Goal: Transaction & Acquisition: Obtain resource

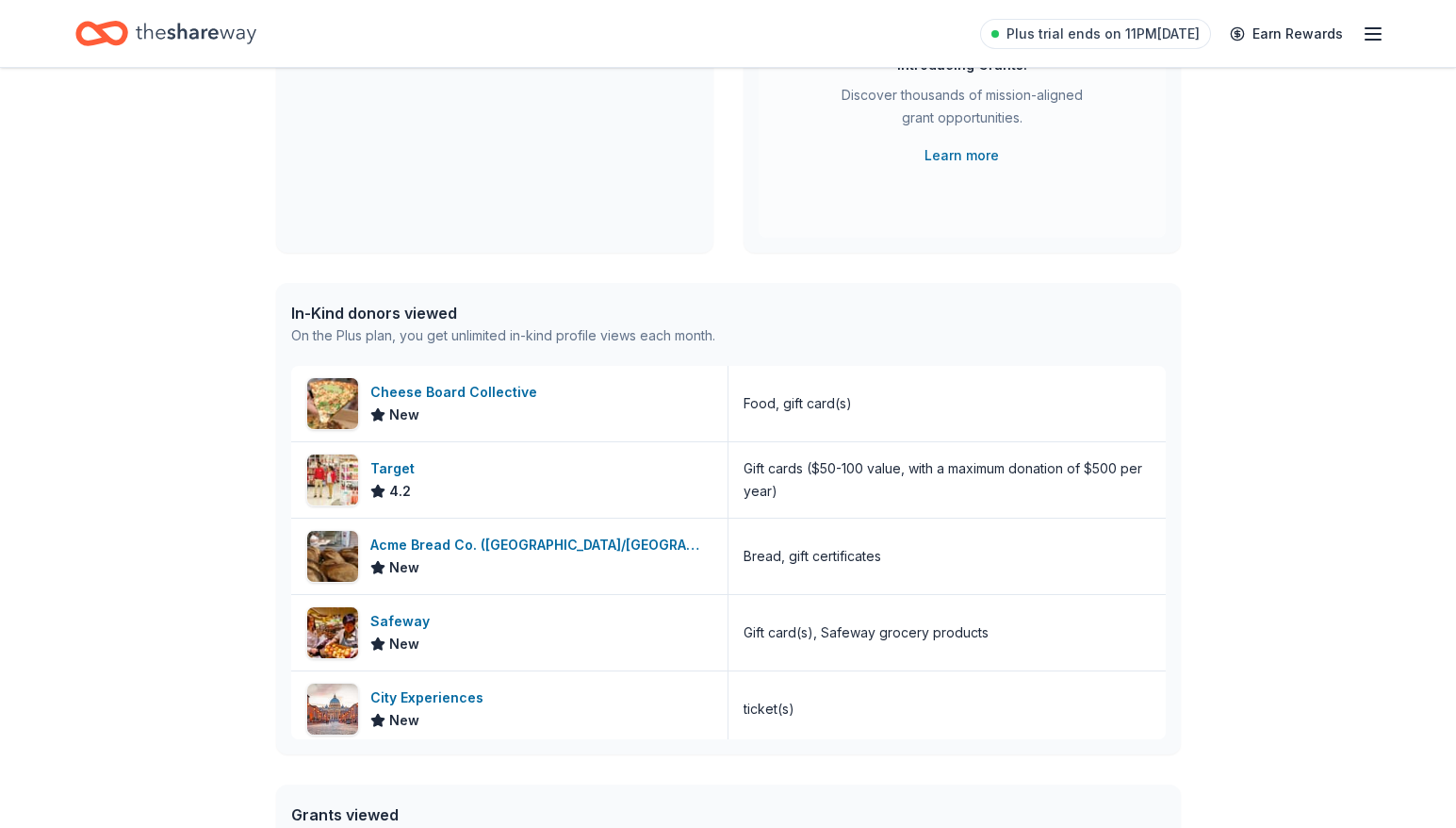
click at [1384, 29] on div "Plus trial ends on 11PM, 9/17 Earn Rewards" at bounding box center [728, 33] width 1456 height 67
click at [1374, 34] on line "button" at bounding box center [1373, 34] width 15 height 0
click at [734, 263] on div "👋 Hi Mieka In-Kind Create new event BYA's 2025 Swing for Success Charity Golf T…" at bounding box center [728, 443] width 965 height 1316
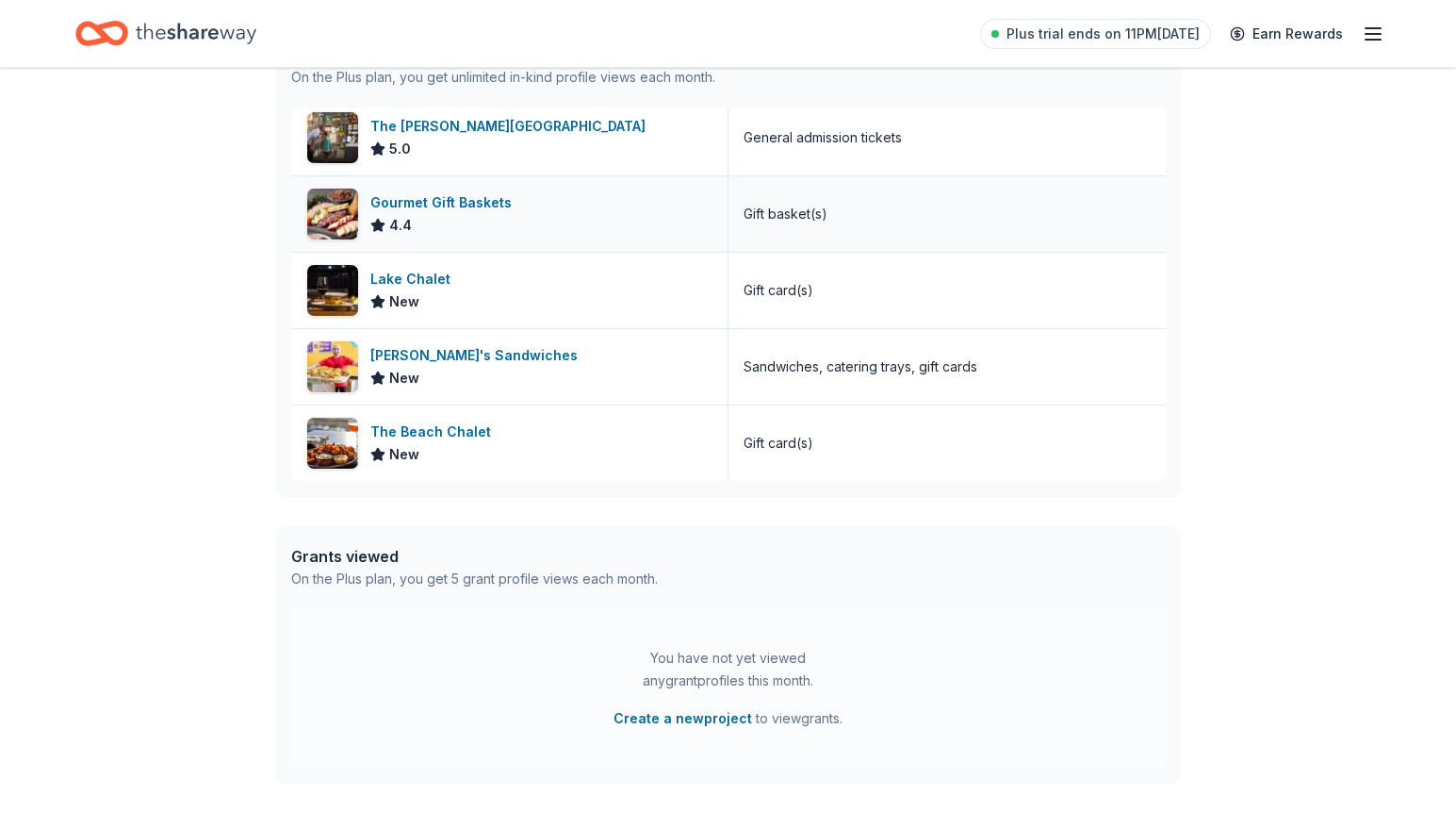
scroll to position [566, 0]
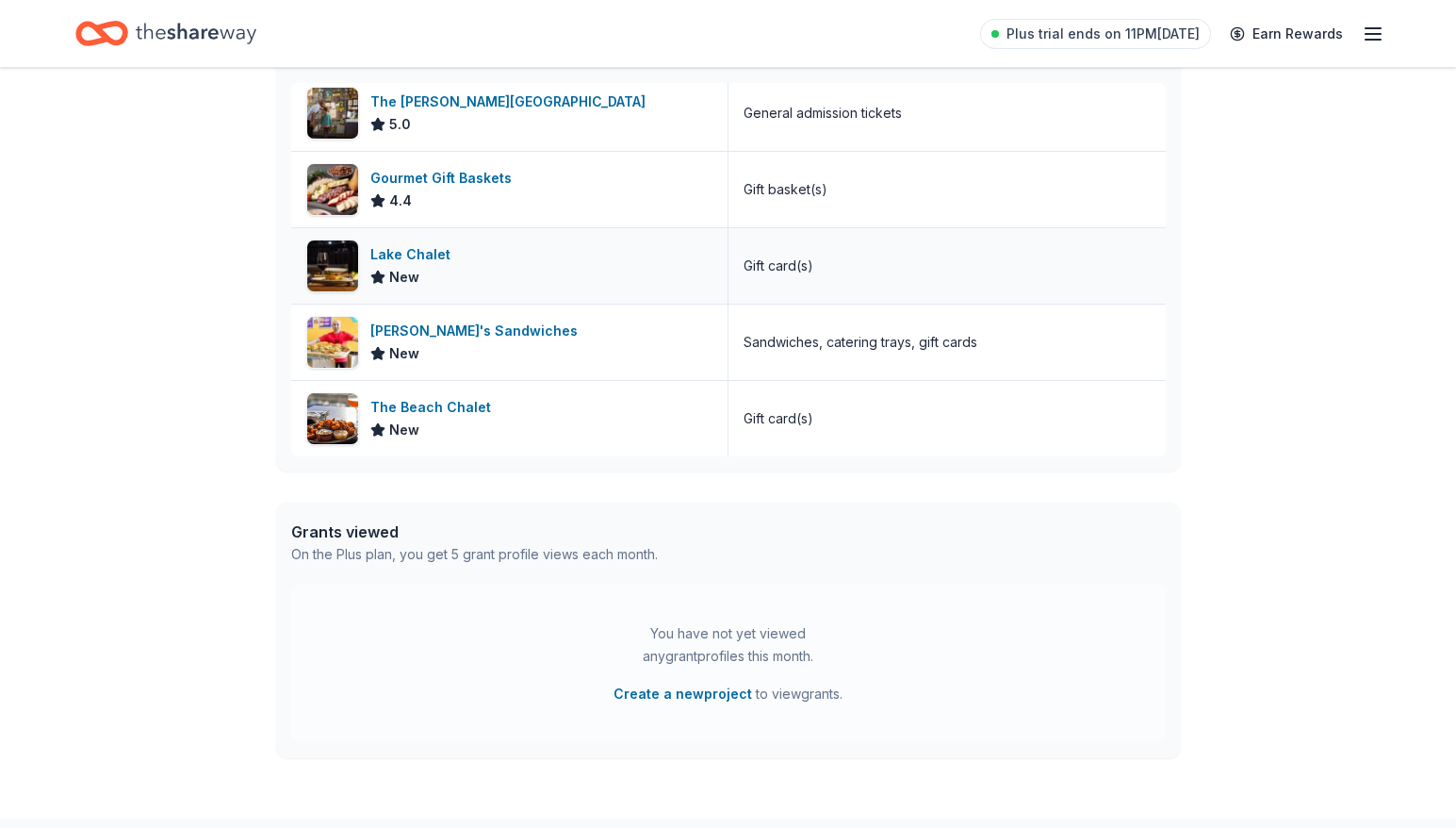
click at [403, 256] on div "Lake Chalet" at bounding box center [414, 255] width 88 height 23
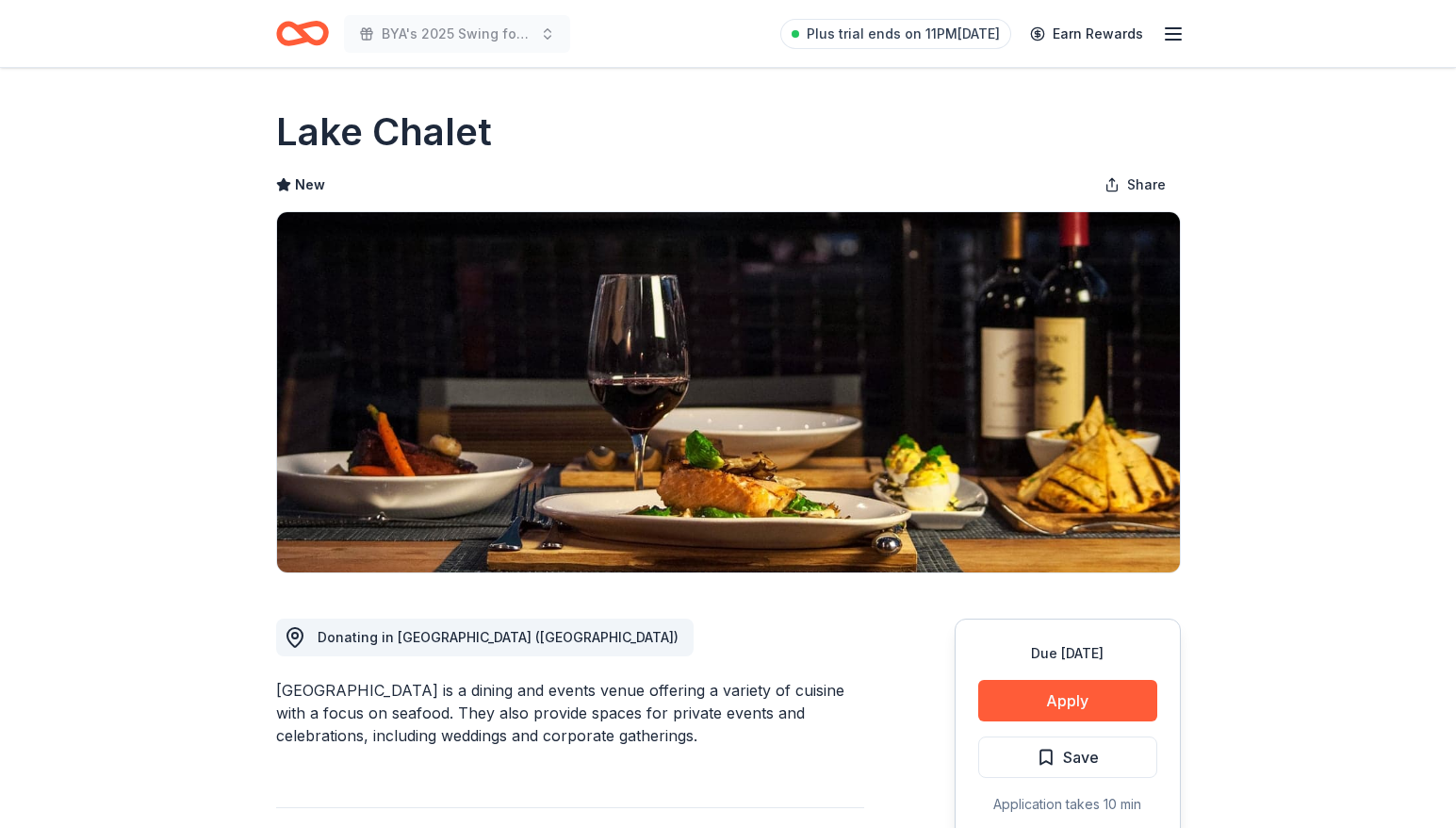
click at [1170, 40] on line "button" at bounding box center [1174, 40] width 15 height 0
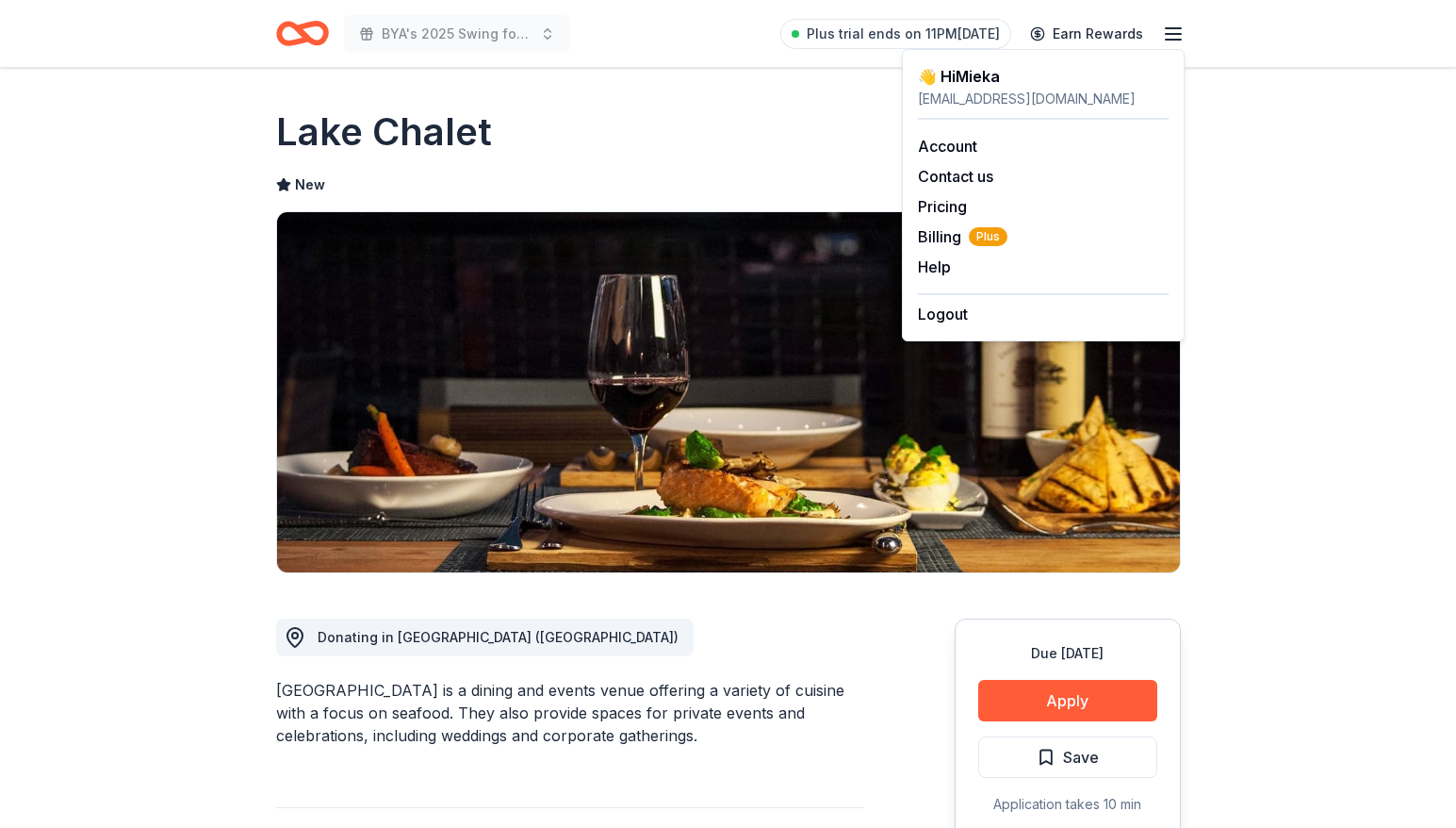
click at [1170, 40] on line "button" at bounding box center [1174, 40] width 15 height 0
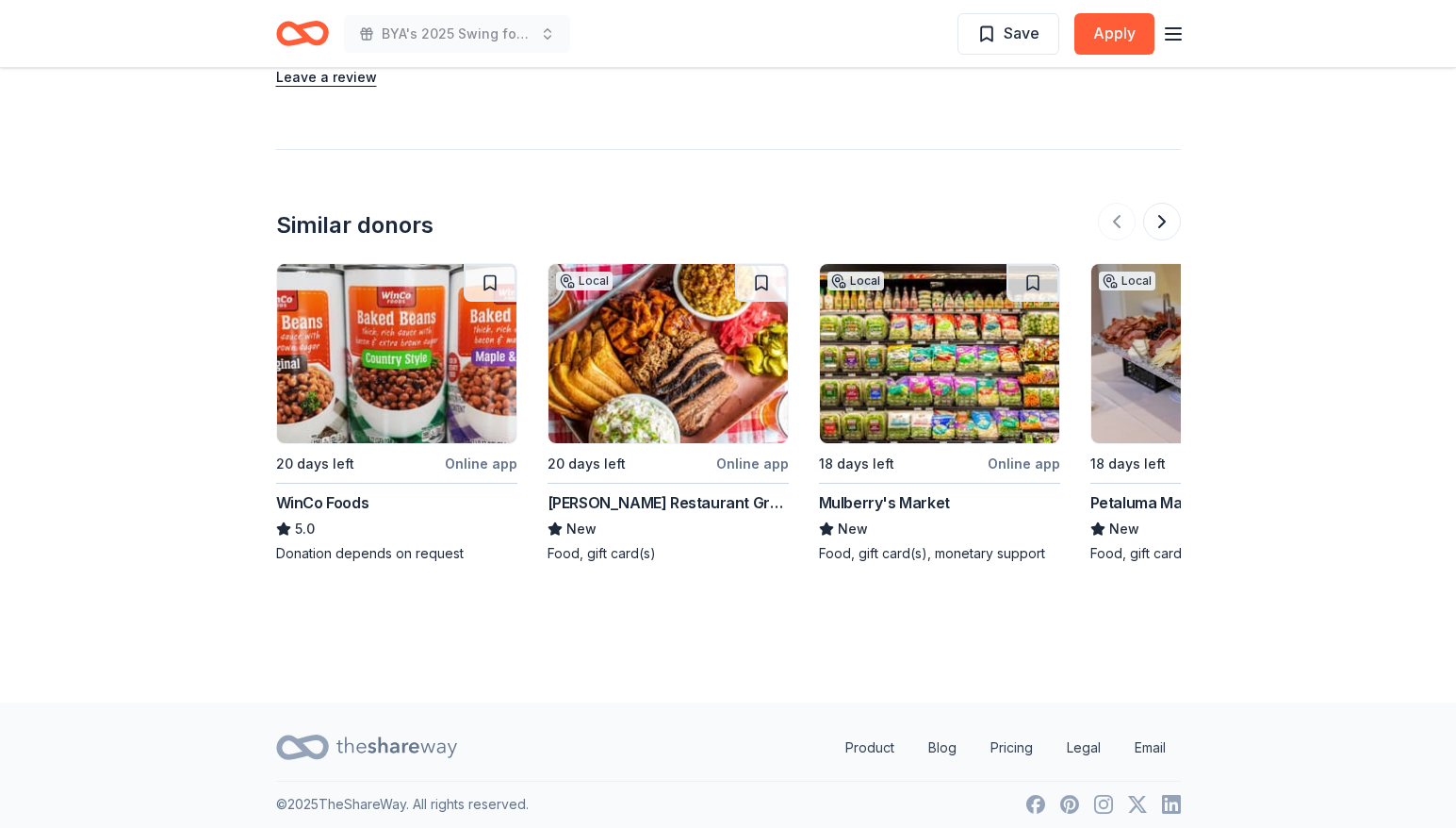
scroll to position [1691, 0]
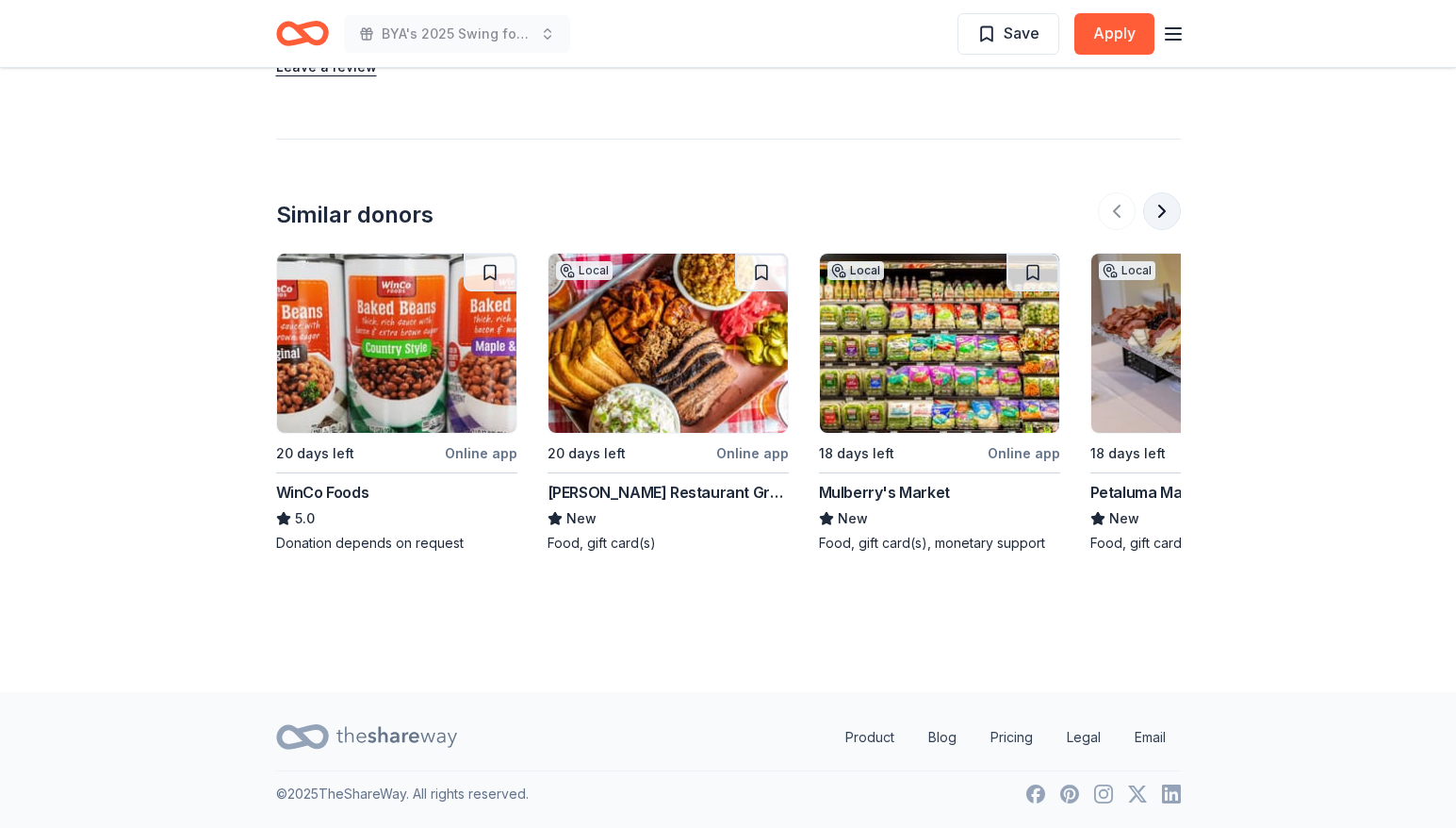
click at [1165, 219] on button at bounding box center [1163, 211] width 38 height 38
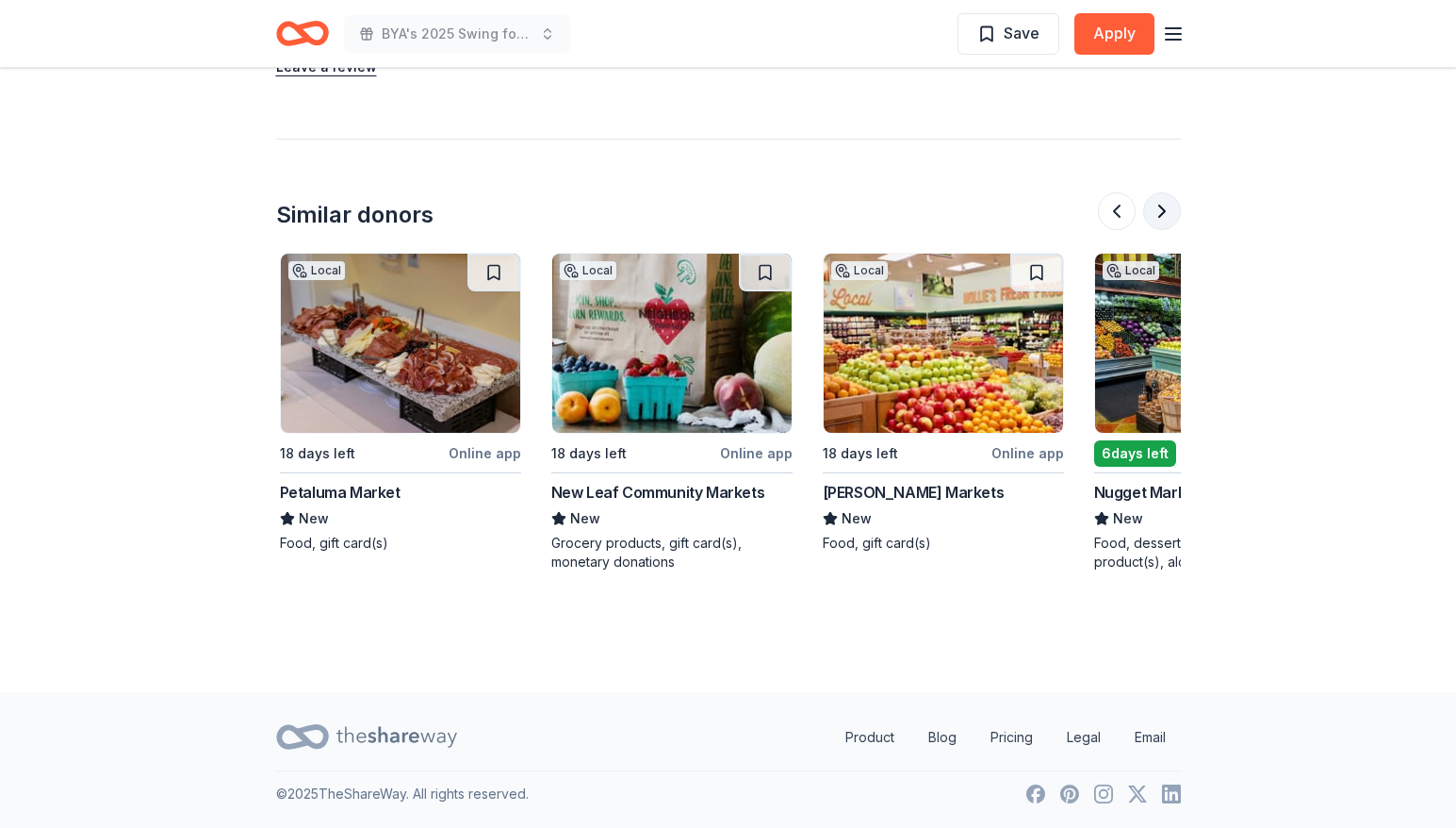
scroll to position [0, 814]
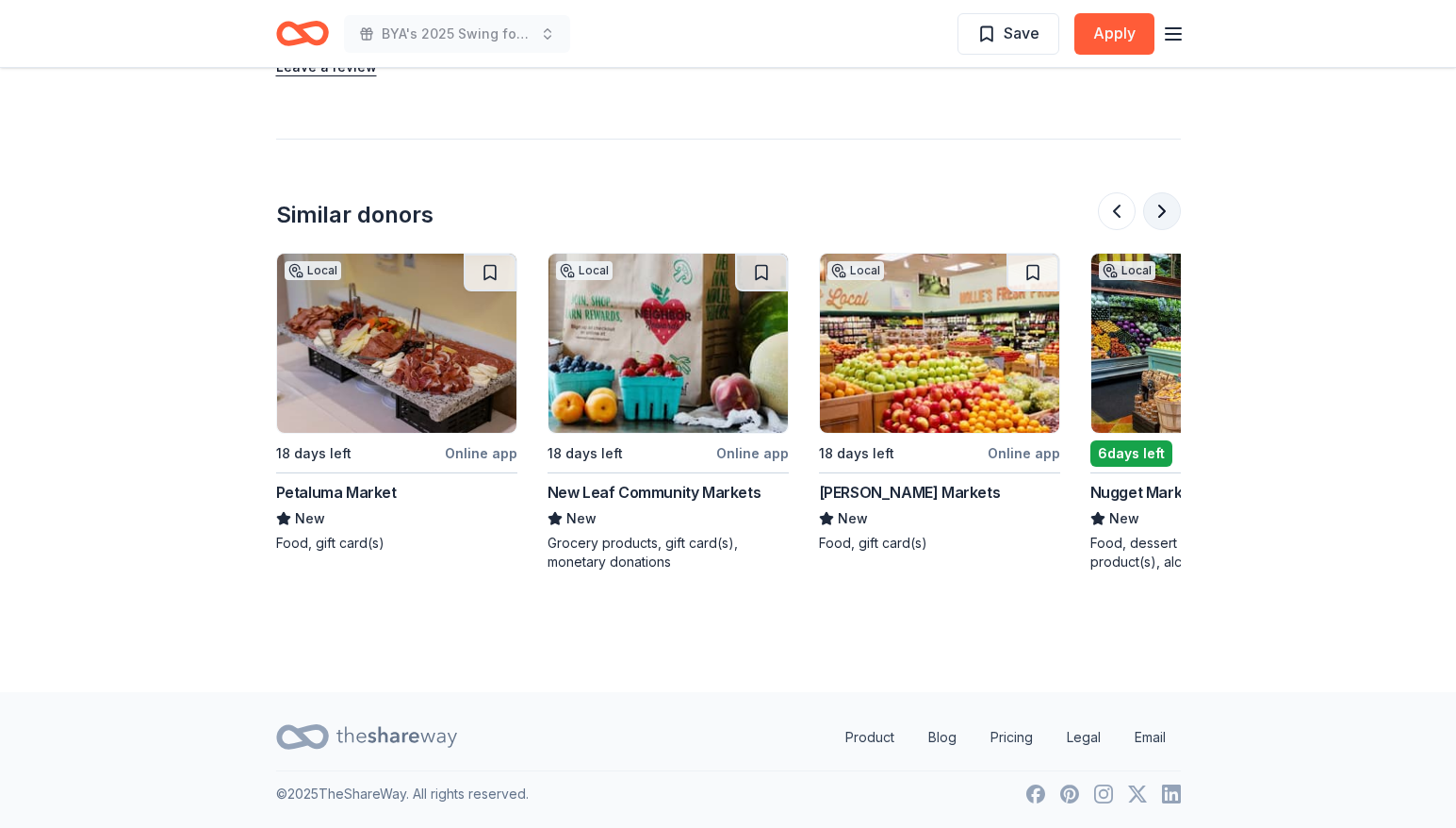
click at [1165, 219] on button at bounding box center [1163, 211] width 38 height 38
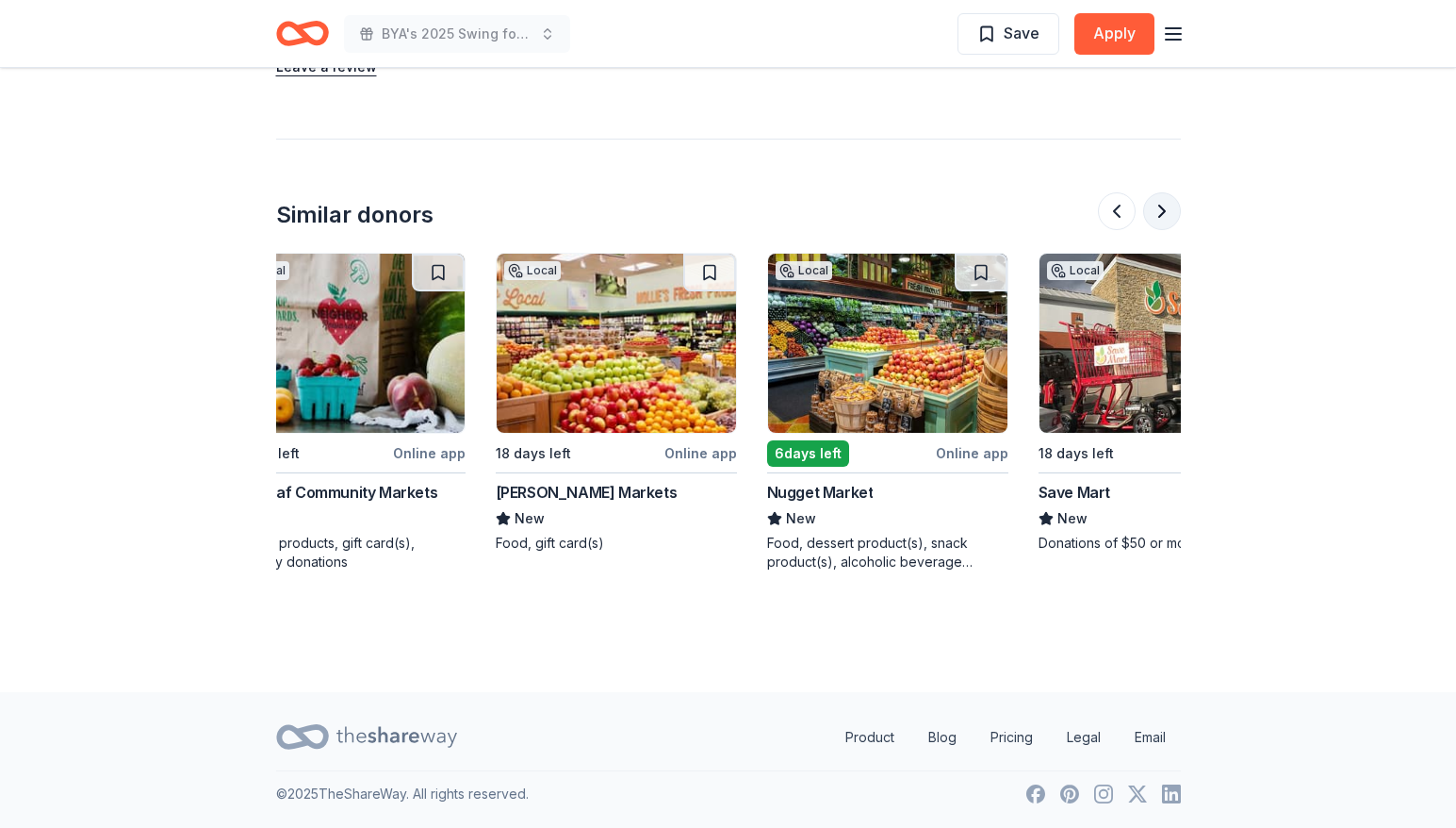
scroll to position [0, 1508]
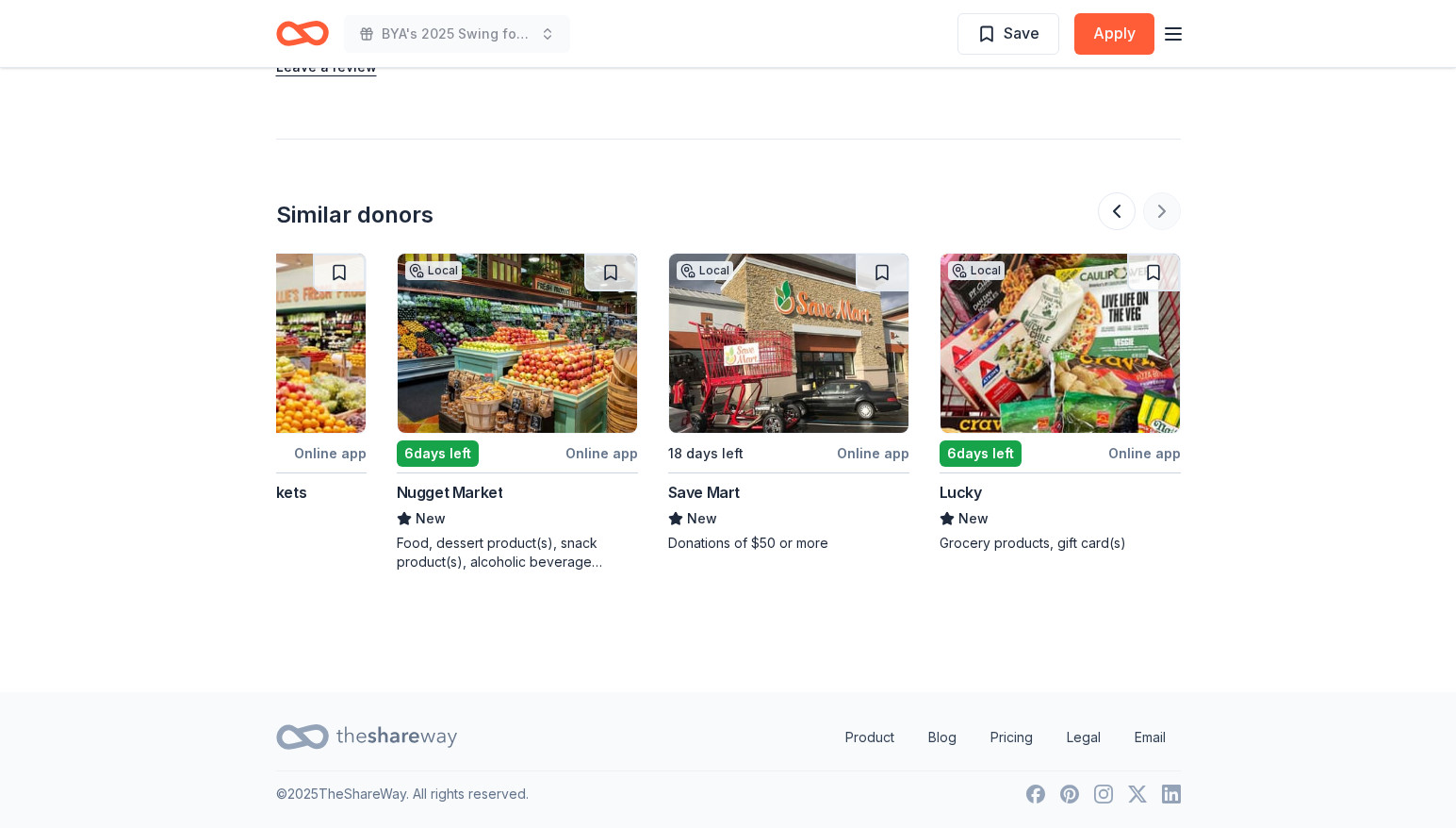
click at [1165, 219] on div at bounding box center [1140, 211] width 83 height 38
click at [1122, 214] on button at bounding box center [1117, 211] width 38 height 38
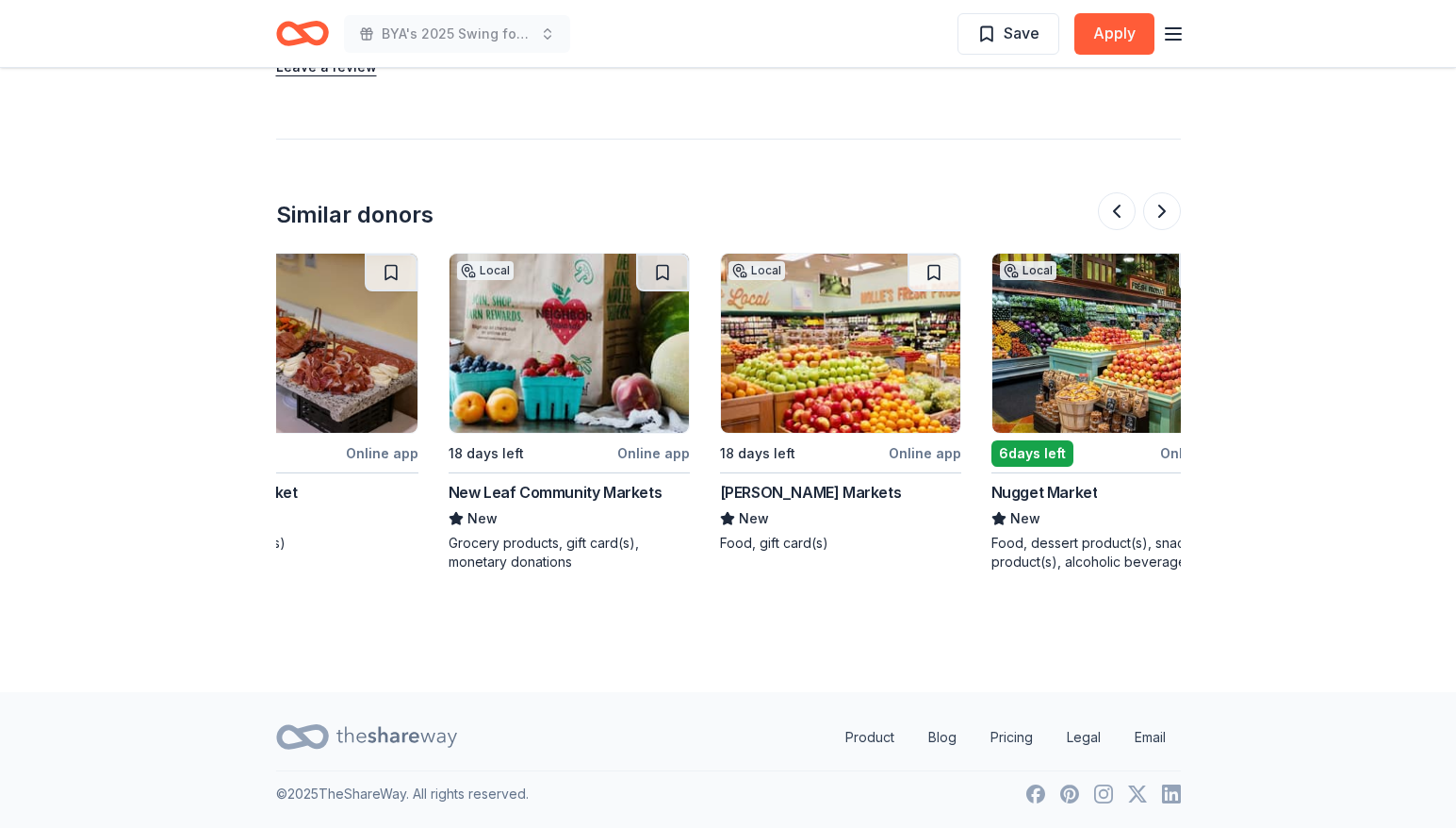
scroll to position [0, 814]
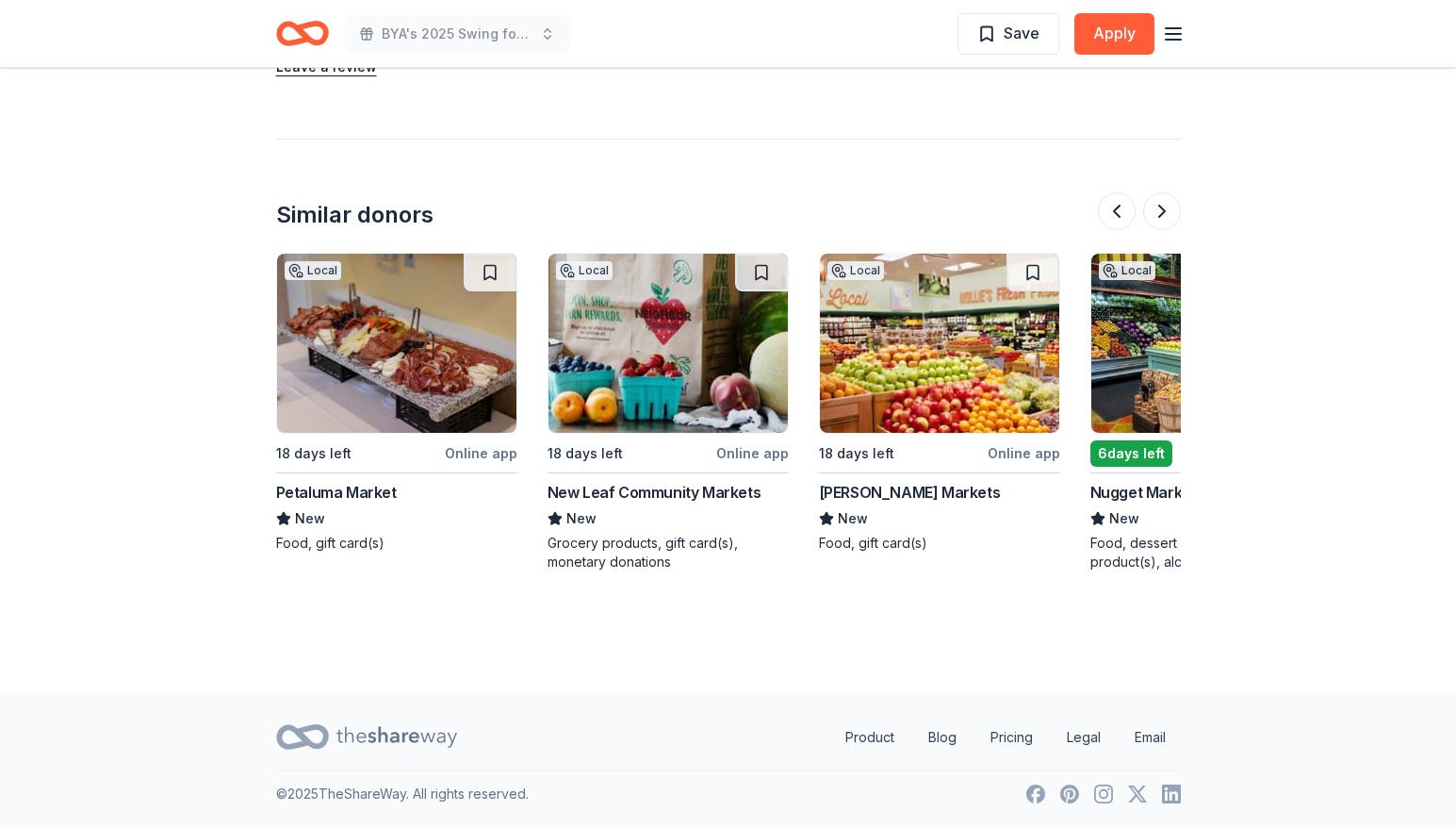
click at [1179, 41] on icon "button" at bounding box center [1174, 34] width 23 height 23
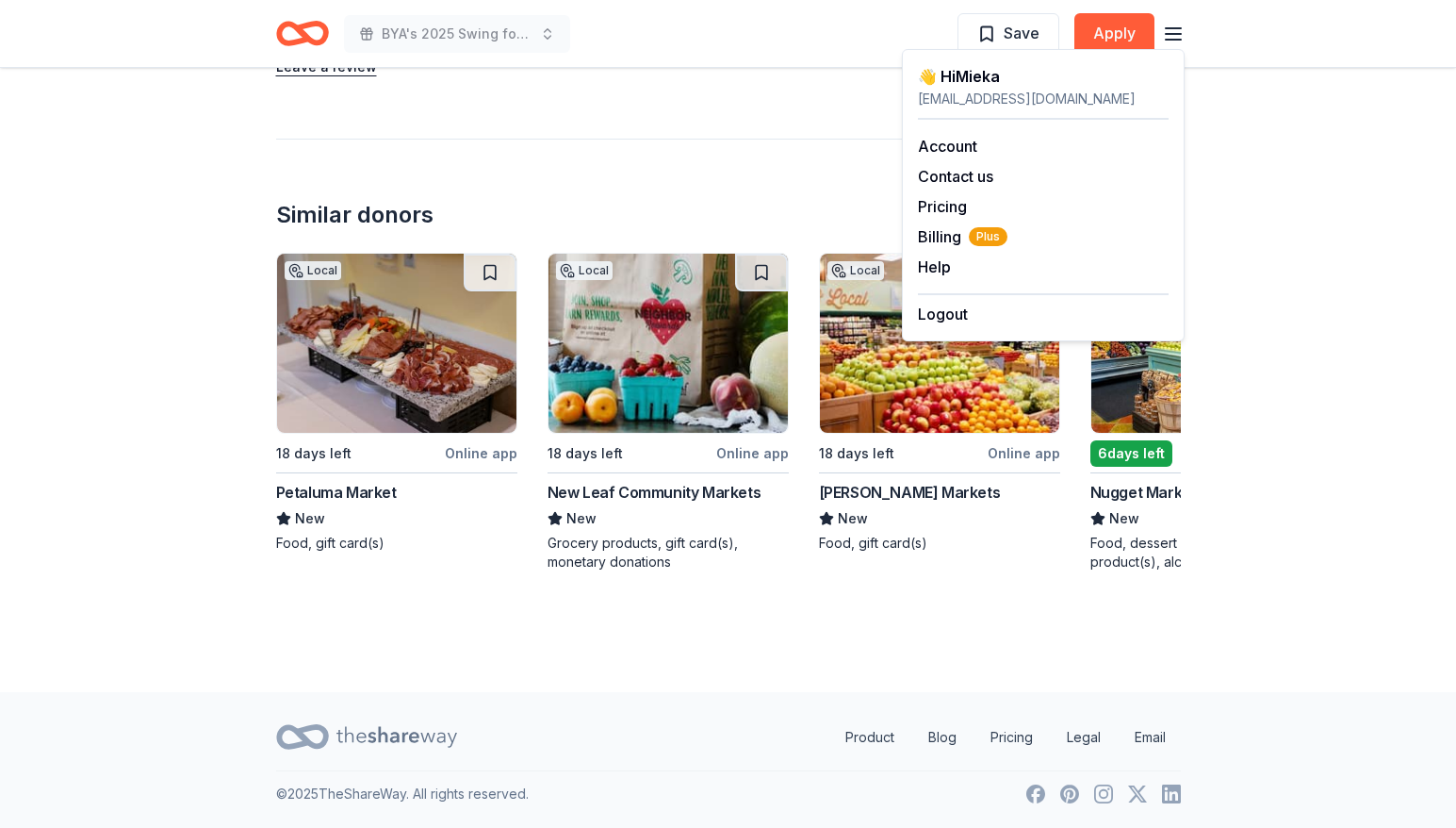
click at [1179, 41] on icon "button" at bounding box center [1174, 34] width 23 height 23
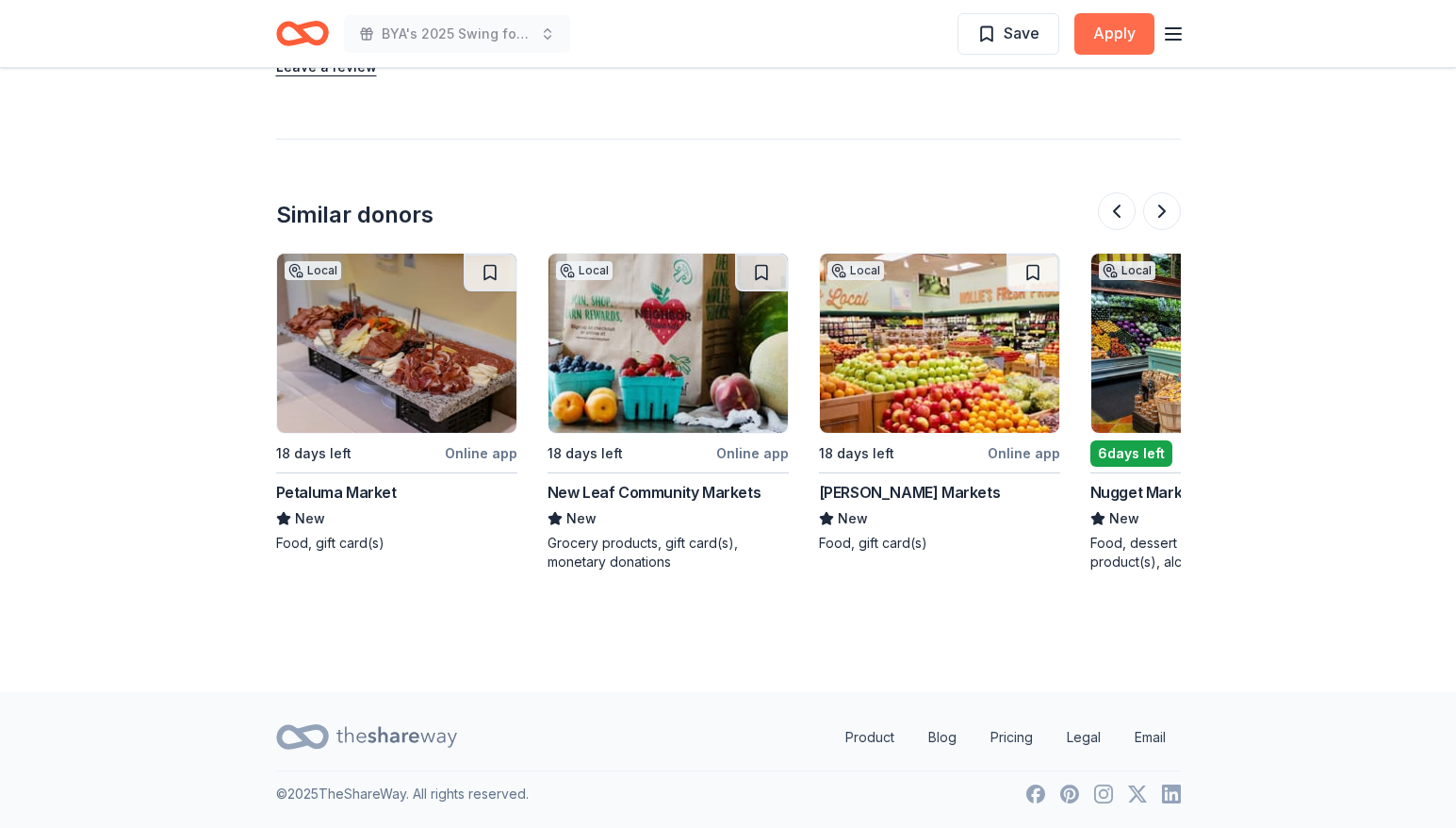
click at [1099, 27] on button "Apply" at bounding box center [1114, 34] width 80 height 42
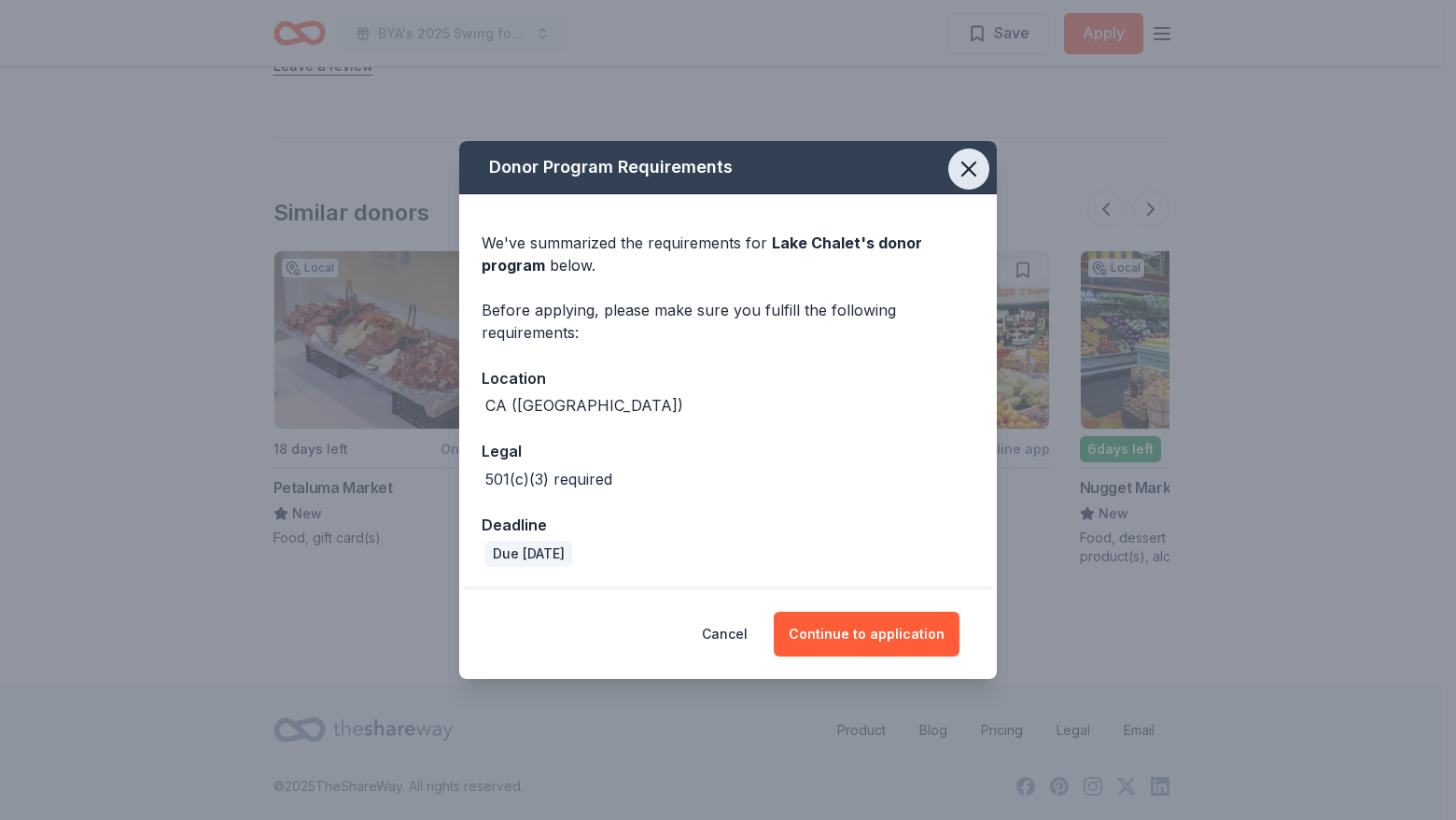
click at [967, 173] on icon "button" at bounding box center [969, 169] width 26 height 26
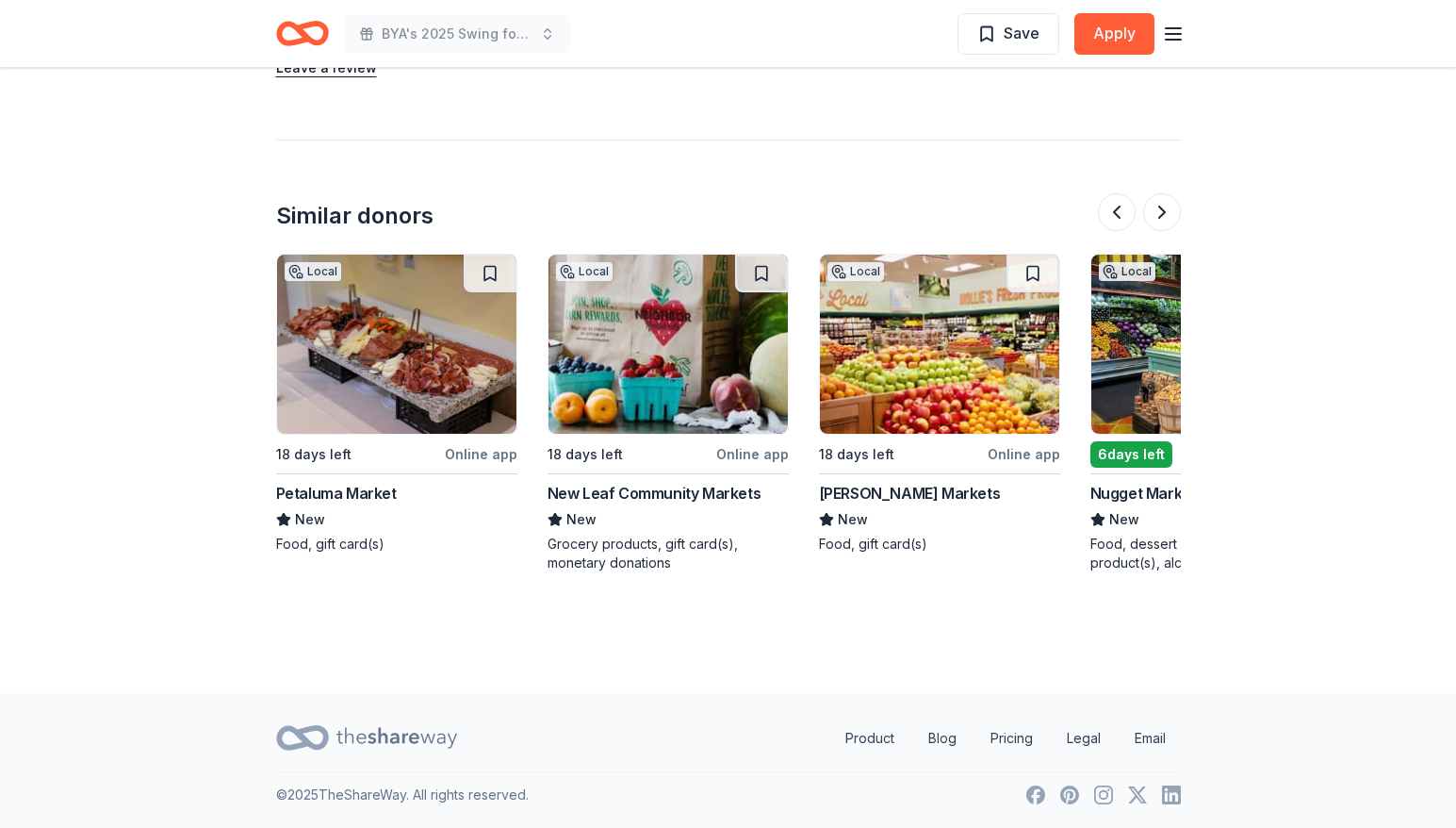
scroll to position [1691, 0]
click at [1169, 218] on button at bounding box center [1163, 211] width 38 height 38
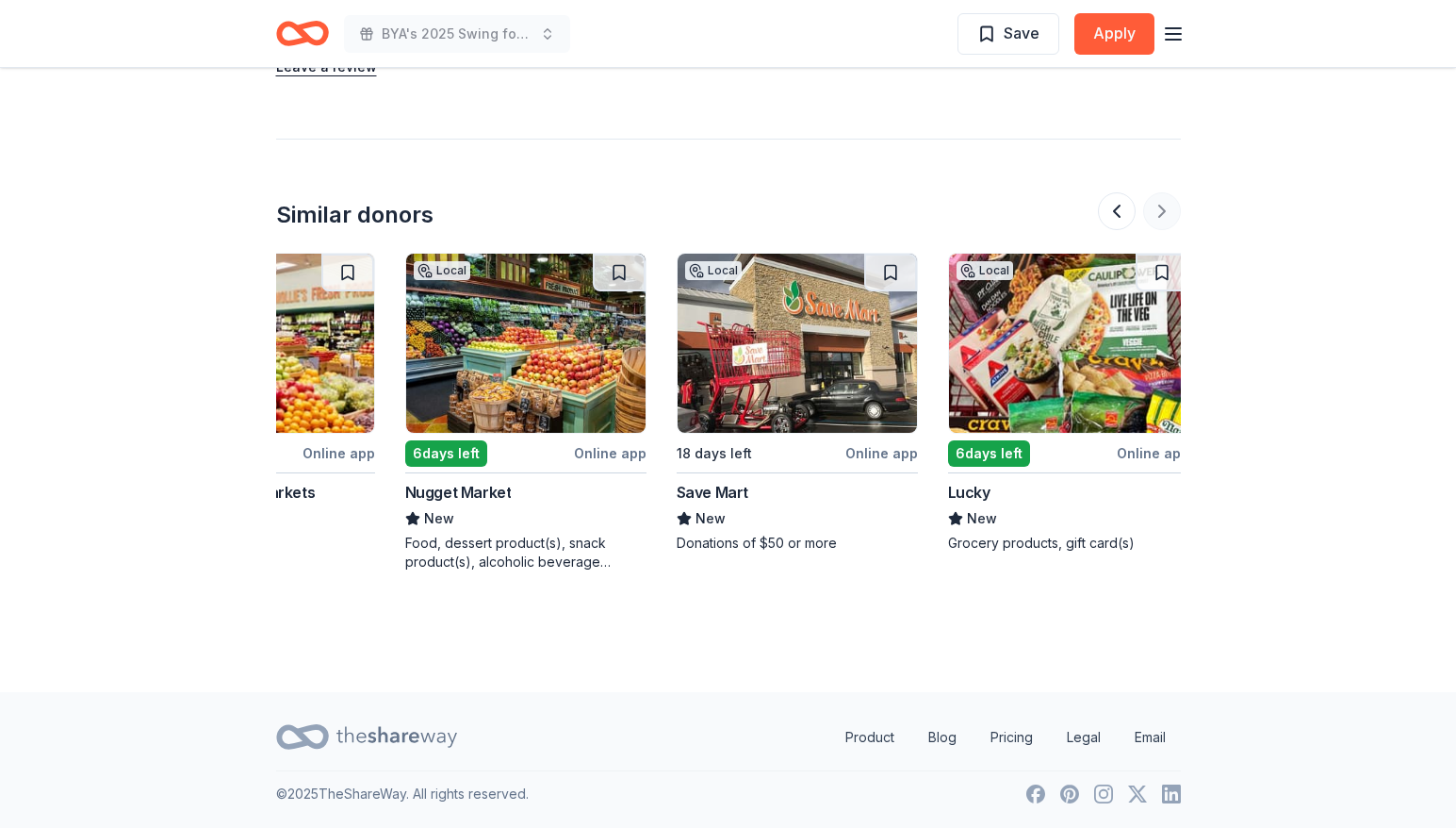
scroll to position [0, 1508]
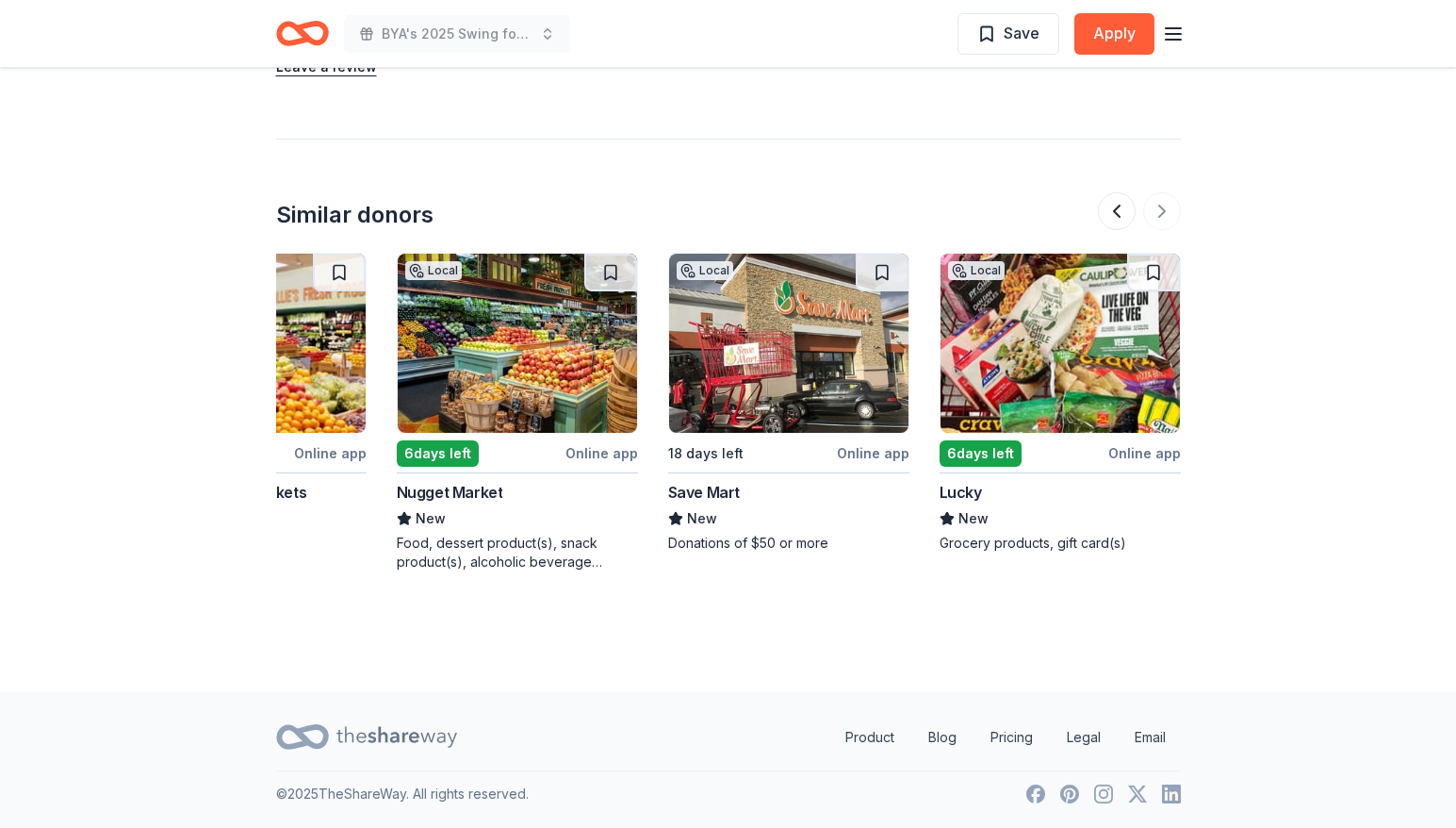
click at [1164, 204] on div at bounding box center [1140, 211] width 83 height 38
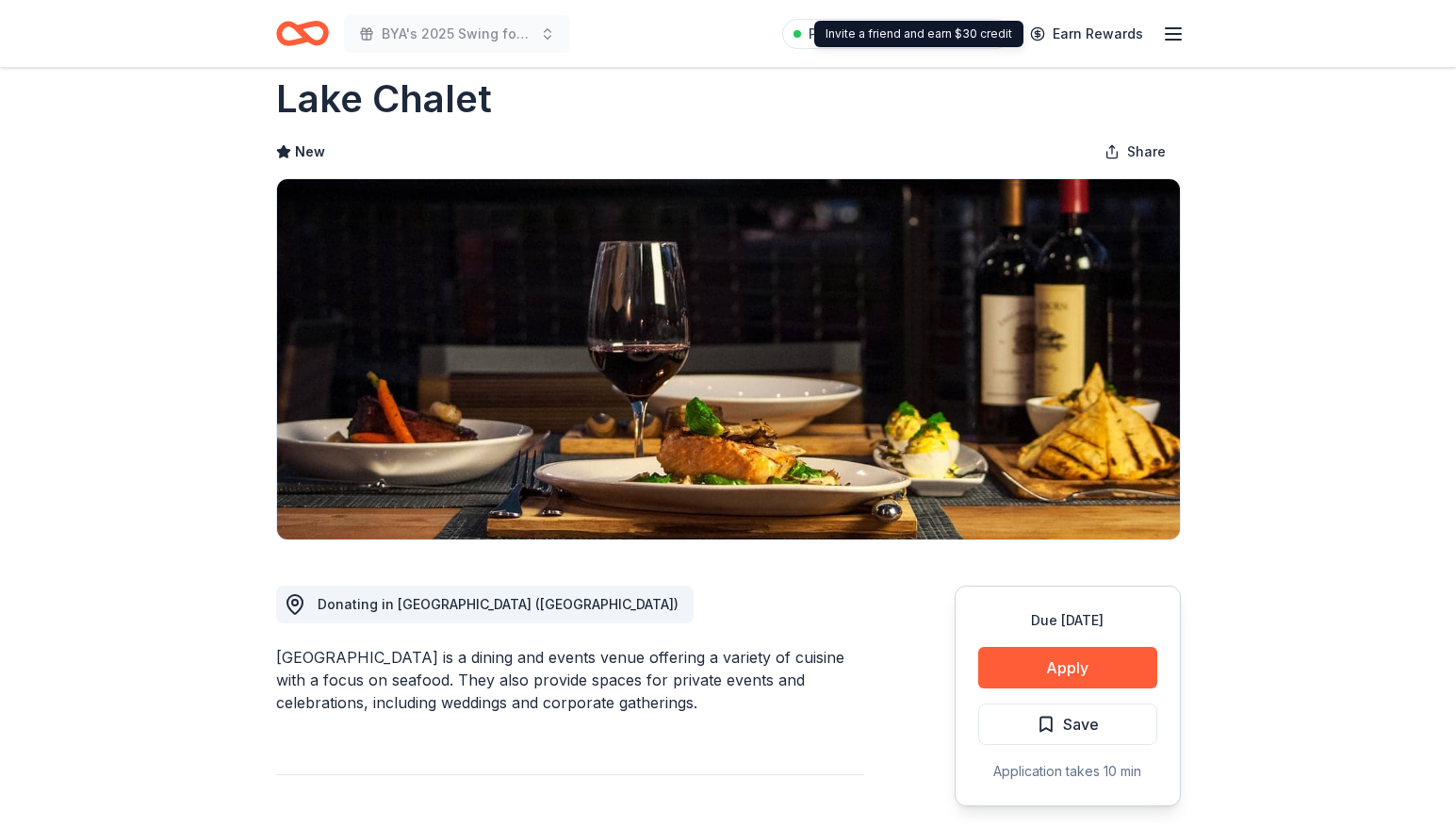
scroll to position [0, 0]
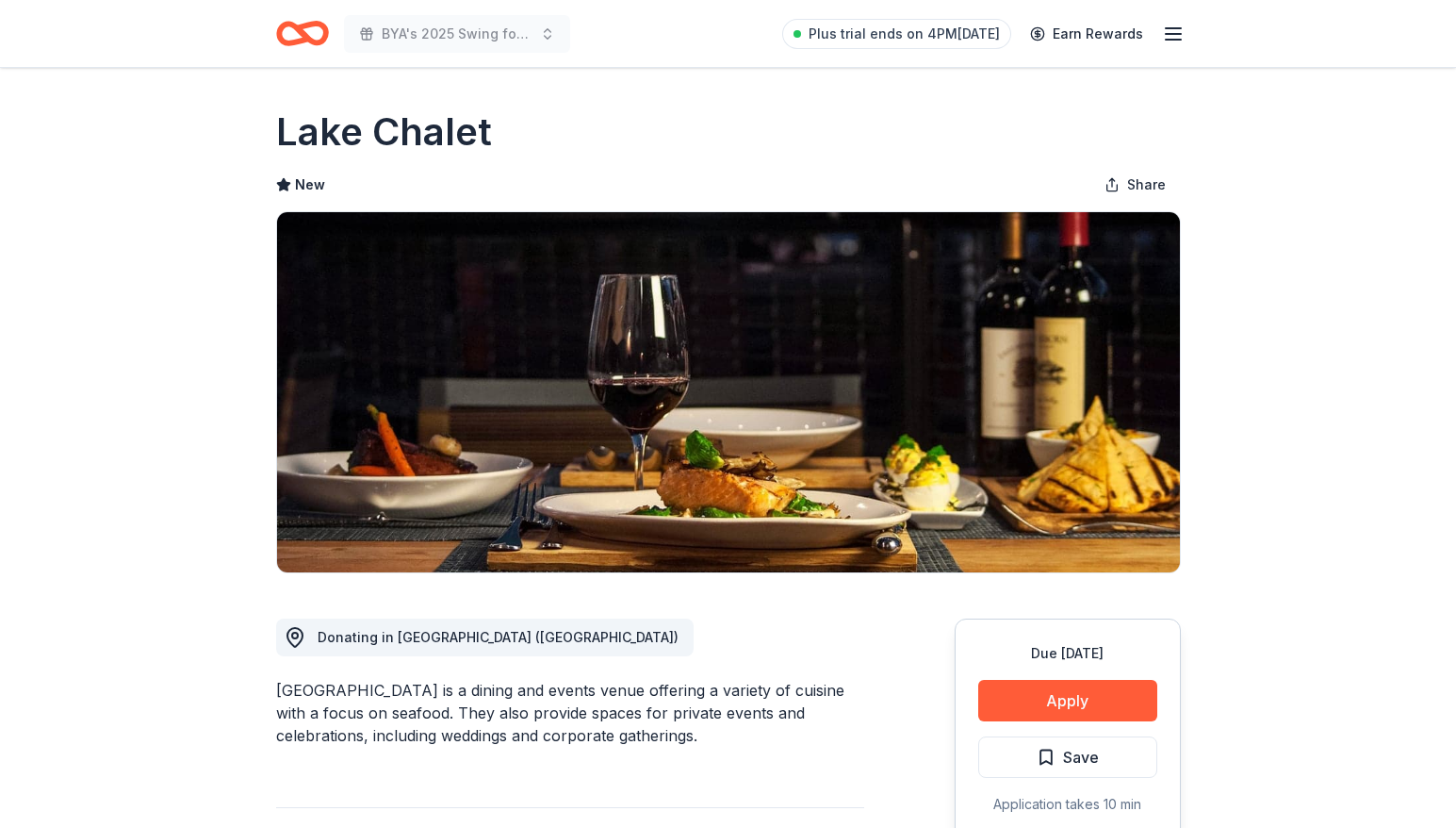
click at [1172, 26] on icon "button" at bounding box center [1174, 34] width 23 height 23
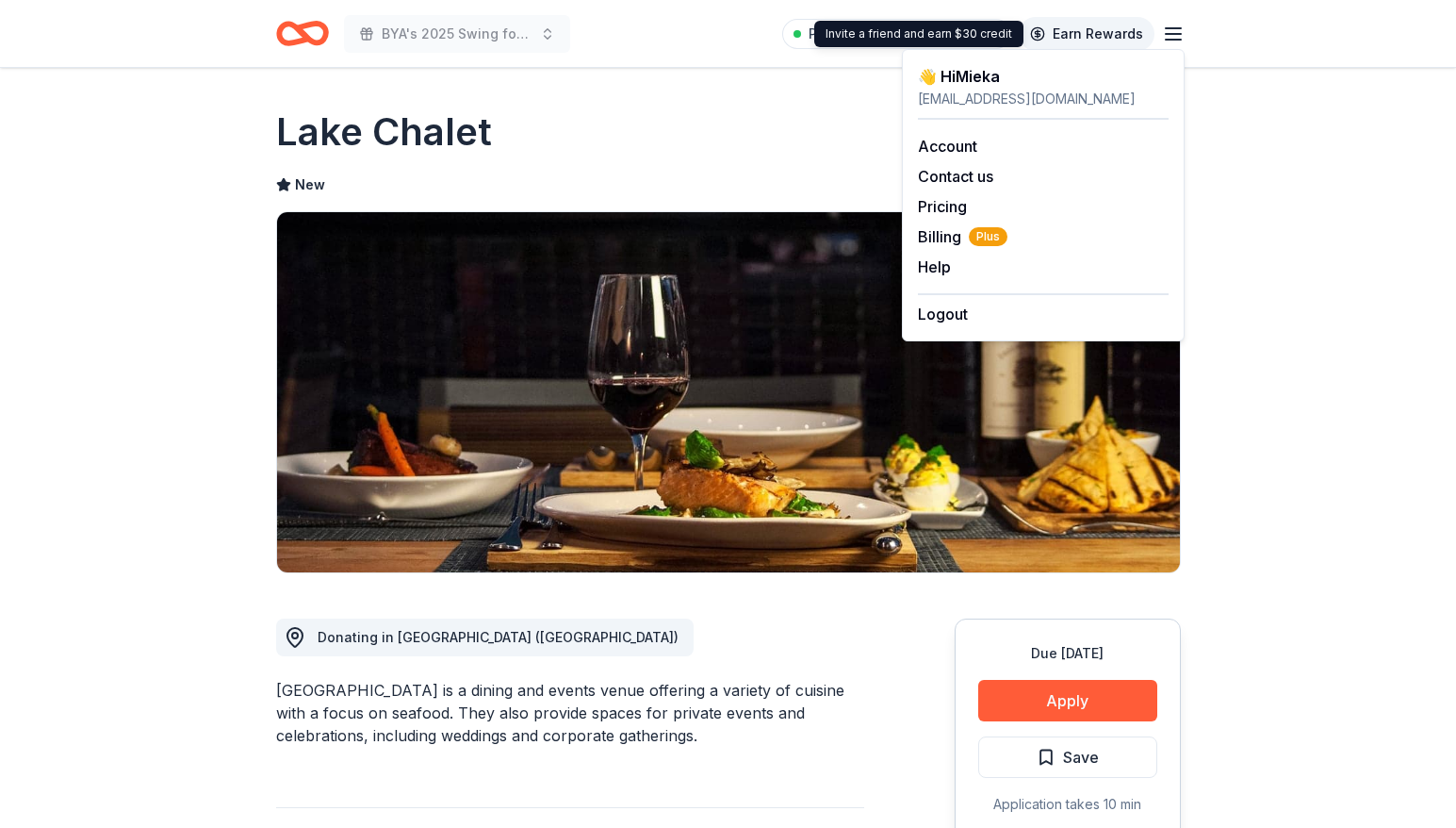
click at [1081, 42] on link "Earn Rewards" at bounding box center [1087, 34] width 136 height 34
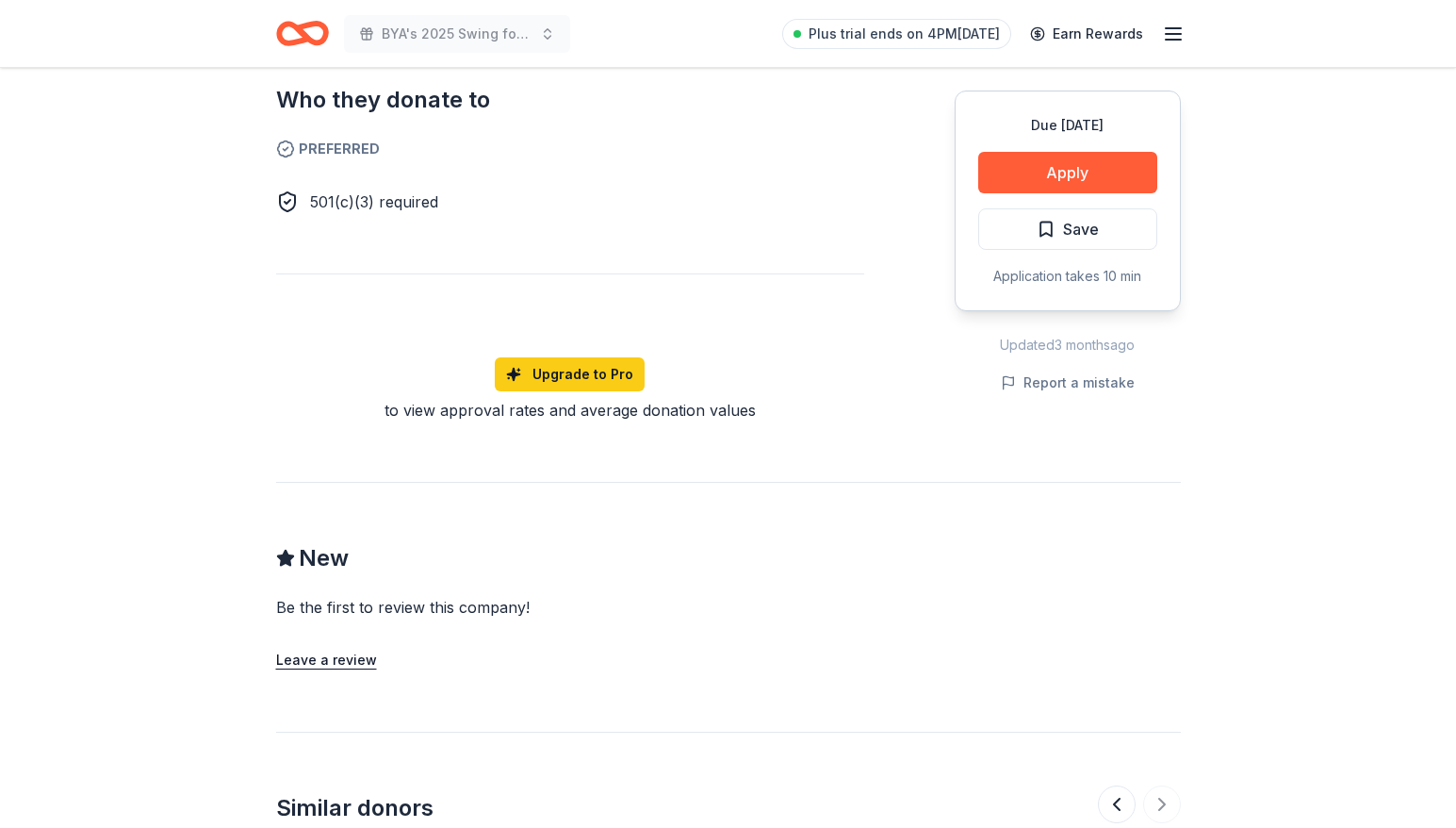
scroll to position [31, 0]
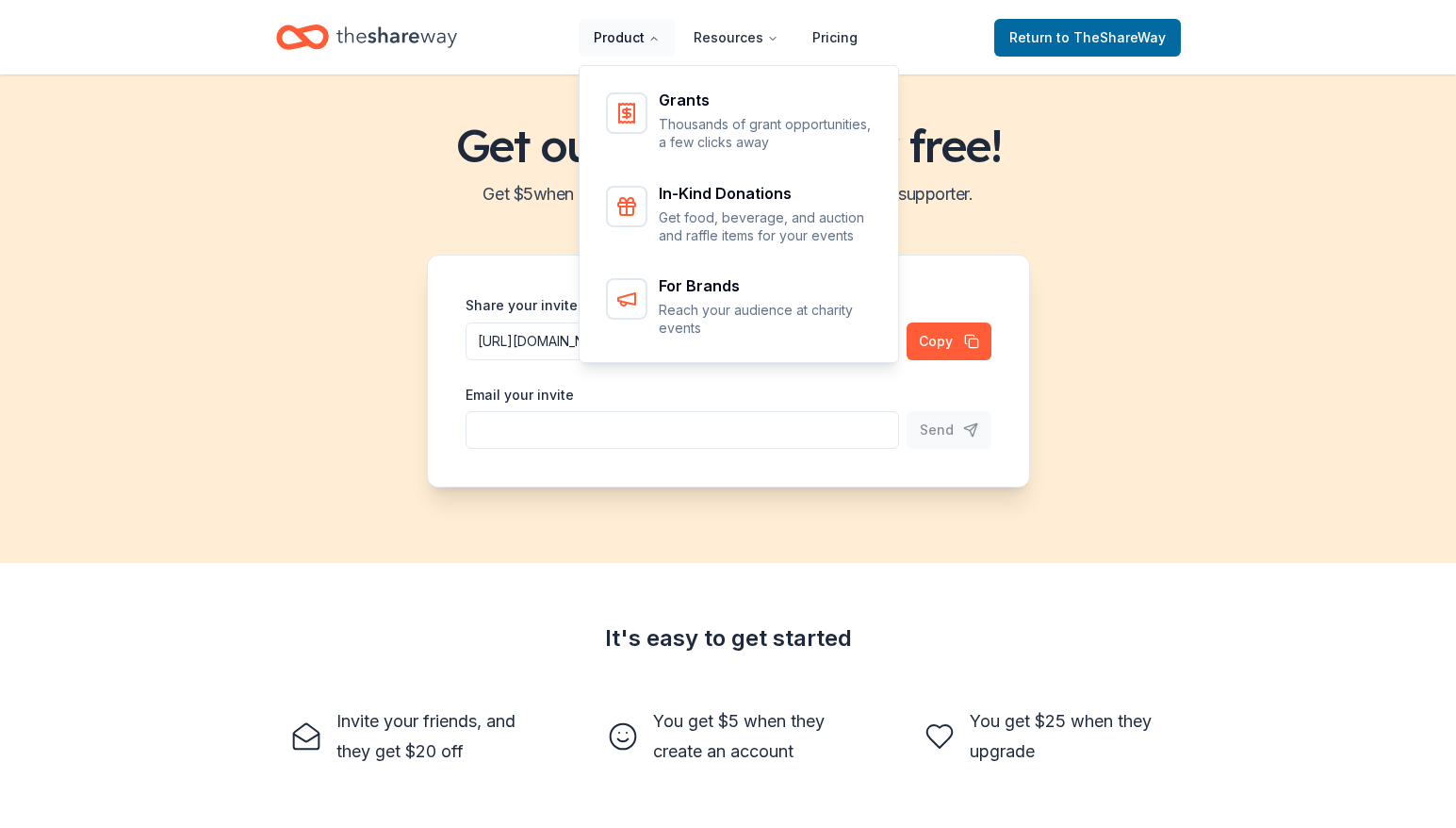
click at [647, 34] on button "Product" at bounding box center [627, 38] width 96 height 38
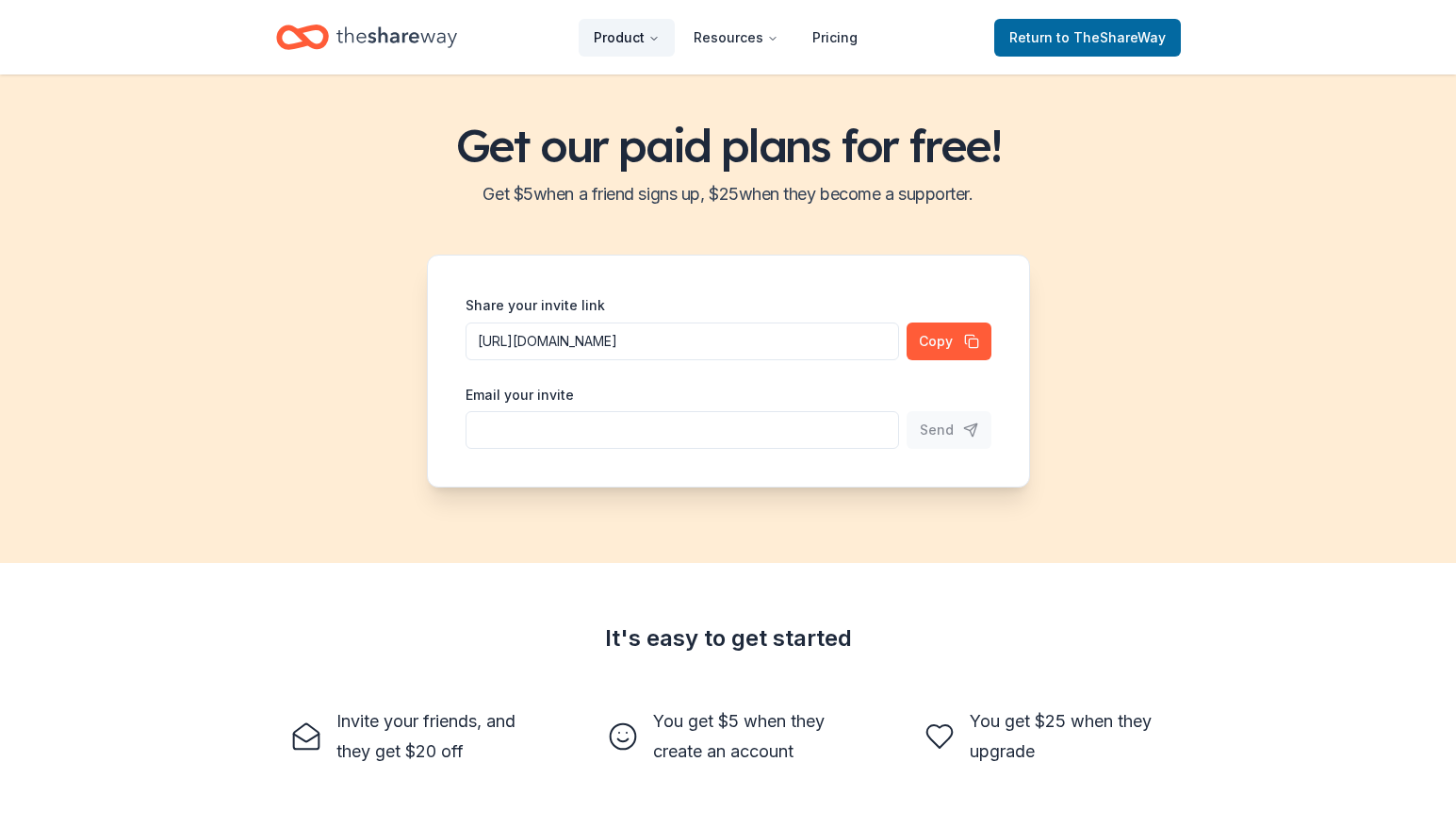
click at [647, 34] on button "Product" at bounding box center [627, 38] width 96 height 38
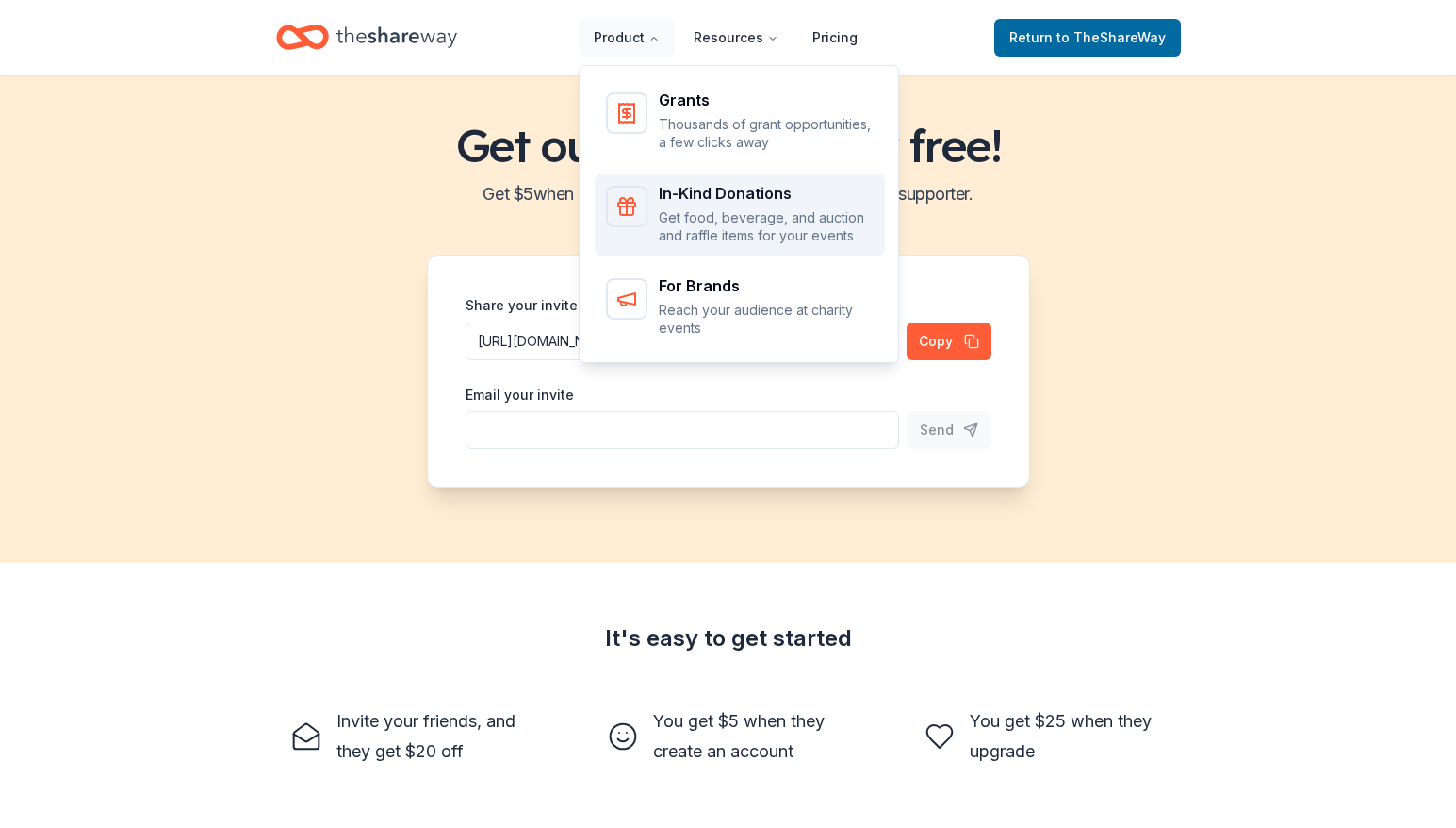
click at [692, 223] on p "Get food, beverage, and auction and raffle items for your events" at bounding box center [766, 227] width 215 height 37
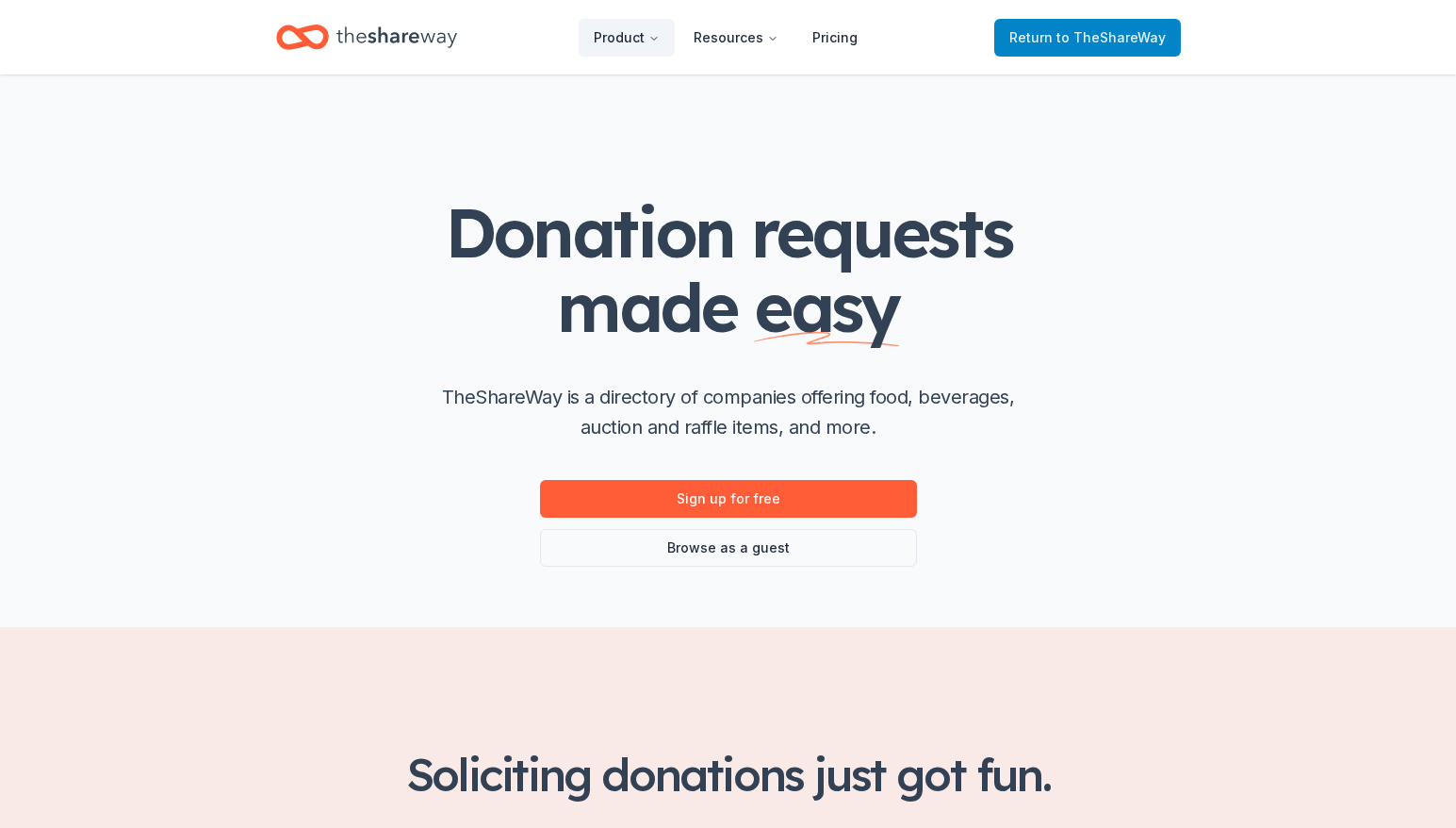
click at [1075, 25] on link "Return to TheShareWay" at bounding box center [1088, 38] width 187 height 38
click at [1067, 40] on span "to TheShareWay" at bounding box center [1112, 37] width 109 height 16
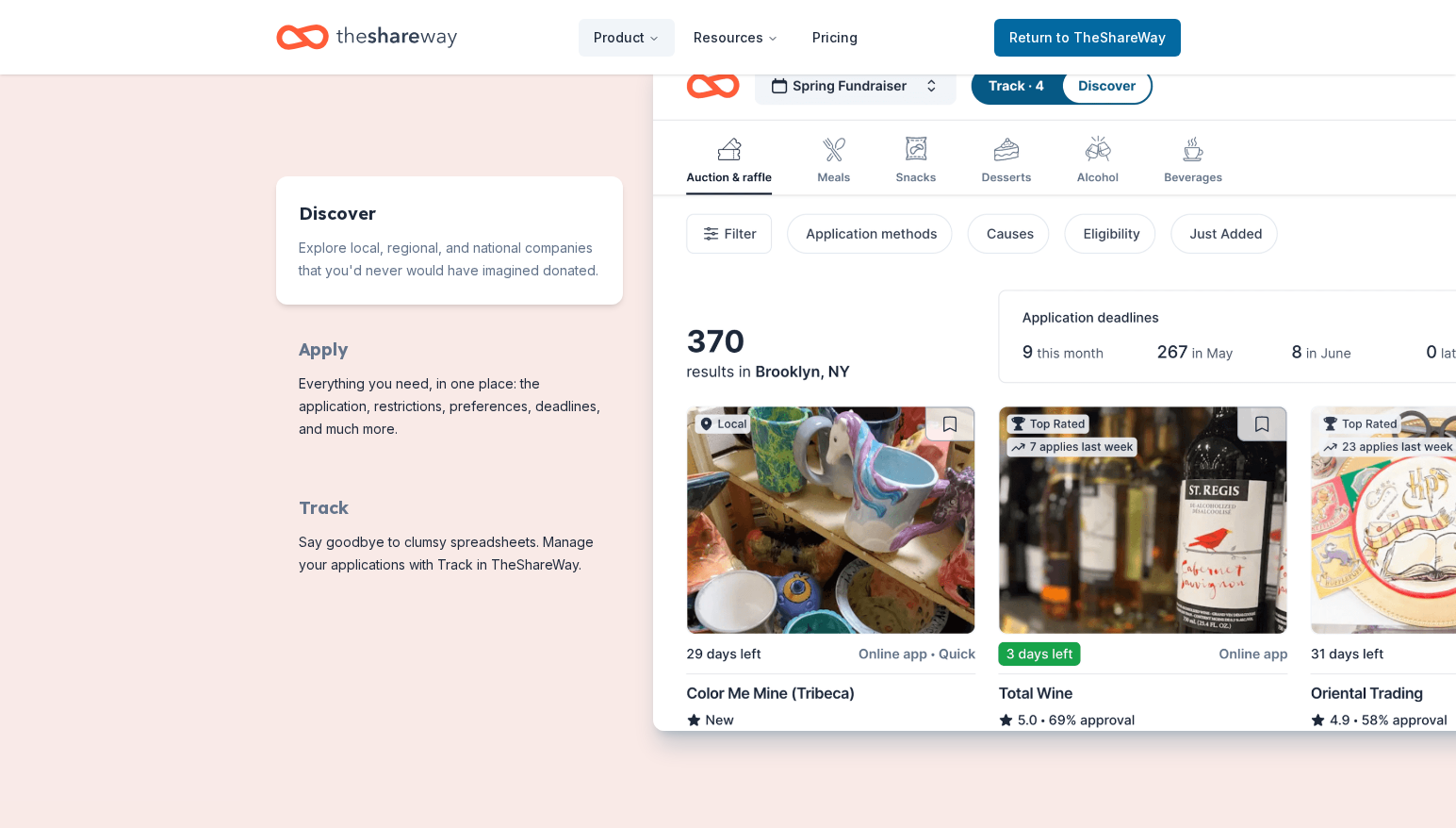
scroll to position [849, 0]
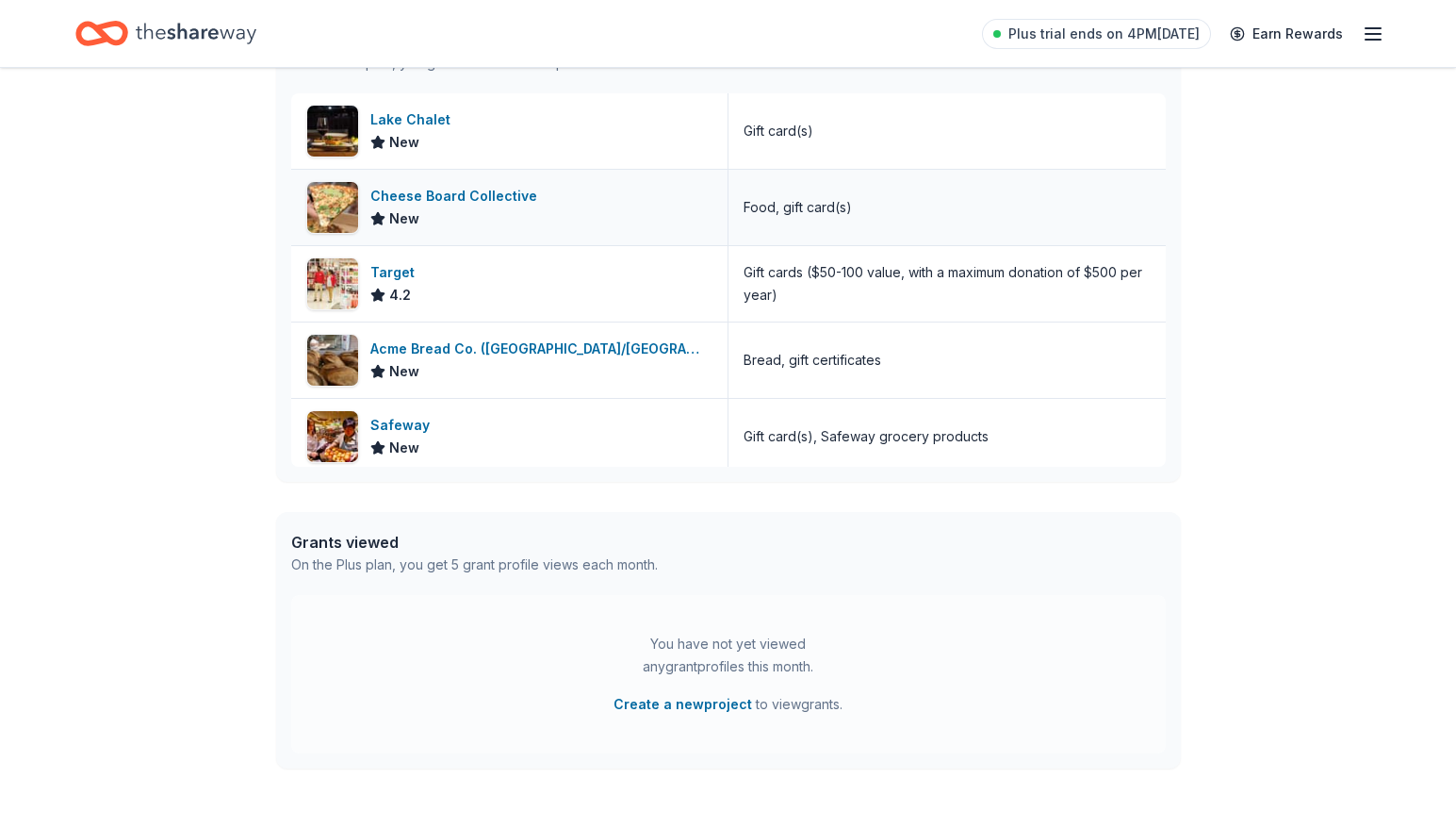
scroll to position [598, 0]
